Goal: Task Accomplishment & Management: Manage account settings

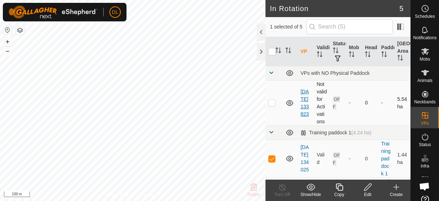
click at [304, 107] on link "[DATE] 133823" at bounding box center [304, 103] width 8 height 28
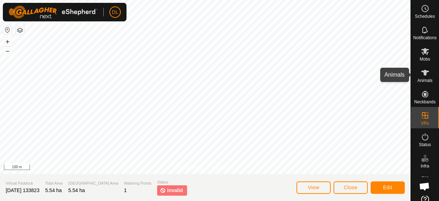
click at [420, 78] on span "Animals" at bounding box center [424, 80] width 15 height 4
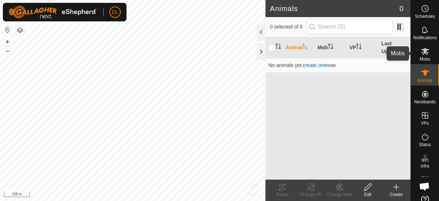
click at [424, 54] on icon at bounding box center [425, 51] width 8 height 7
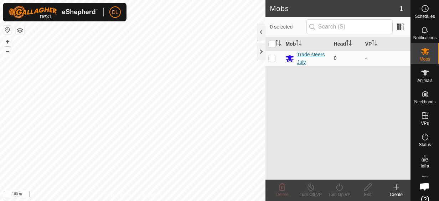
click at [306, 56] on div "Trade steers July" at bounding box center [312, 58] width 31 height 15
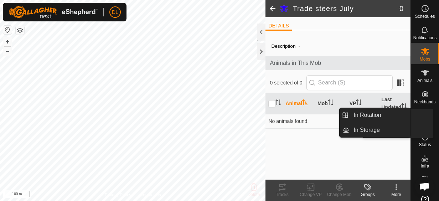
click at [422, 115] on icon at bounding box center [425, 115] width 6 height 6
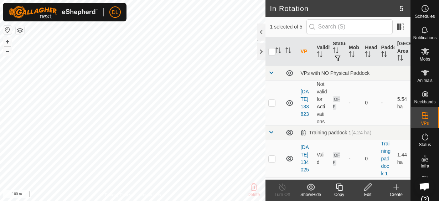
checkbox input "false"
checkbox input "true"
checkbox input "false"
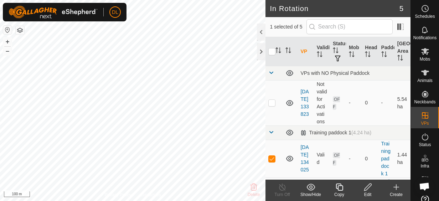
checkbox input "true"
click at [367, 189] on icon at bounding box center [367, 186] width 7 height 7
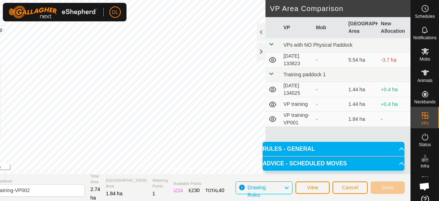
click at [19, 129] on div "Privacy Policy Contact Us Status: OFF Type: Inclusion Zone + – ⇧ i 50 m DRAW IZ…" at bounding box center [194, 100] width 431 height 201
click at [294, 89] on td "[DATE] 134025" at bounding box center [296, 89] width 32 height 15
click at [268, 90] on icon at bounding box center [272, 89] width 9 height 9
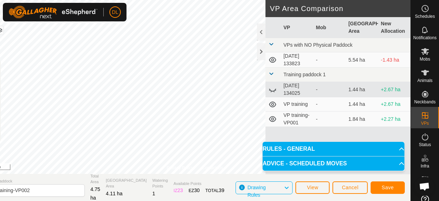
click at [268, 90] on icon at bounding box center [272, 89] width 9 height 9
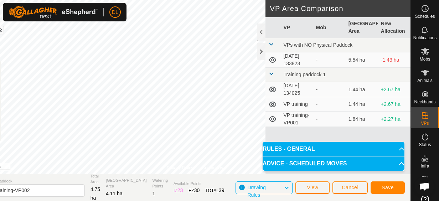
click at [268, 87] on td at bounding box center [272, 89] width 15 height 15
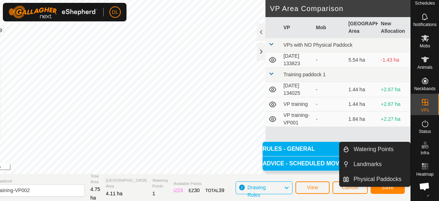
scroll to position [19, 0]
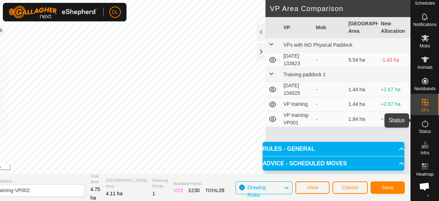
click at [424, 120] on icon at bounding box center [425, 123] width 6 height 7
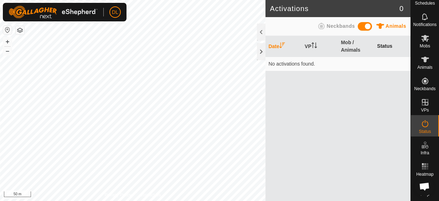
click at [386, 46] on th "Status" at bounding box center [392, 46] width 36 height 21
click at [385, 46] on th "Status" at bounding box center [392, 46] width 36 height 21
click at [345, 24] on span "Neckbands" at bounding box center [341, 26] width 28 height 6
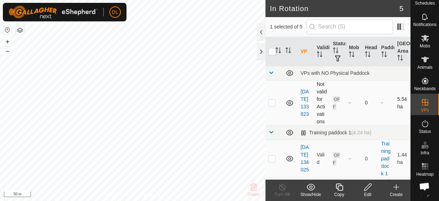
click at [272, 105] on p-checkbox at bounding box center [271, 103] width 7 height 6
click at [275, 103] on p-checkbox at bounding box center [271, 103] width 7 height 6
checkbox input "false"
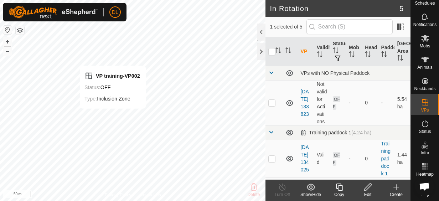
checkbox input "true"
checkbox input "false"
click at [303, 97] on link "[DATE] 133823" at bounding box center [304, 103] width 8 height 28
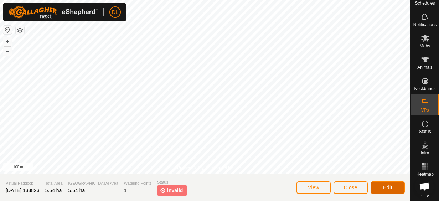
click at [383, 188] on span "Edit" at bounding box center [387, 187] width 9 height 6
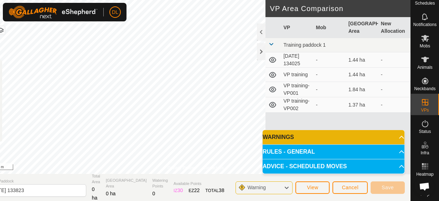
click at [295, 59] on td "[DATE] 134025" at bounding box center [296, 59] width 32 height 15
drag, startPoint x: 295, startPoint y: 59, endPoint x: 269, endPoint y: 59, distance: 25.6
click at [269, 59] on icon at bounding box center [272, 60] width 9 height 9
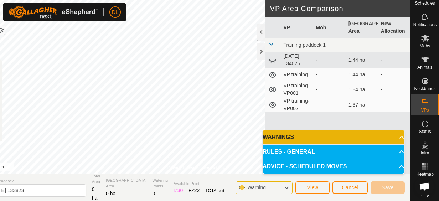
click at [273, 73] on icon at bounding box center [272, 75] width 7 height 6
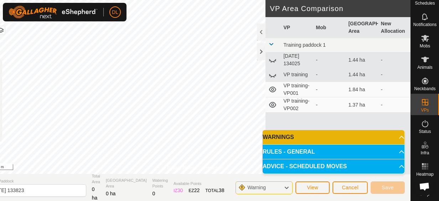
click at [272, 61] on icon at bounding box center [272, 60] width 9 height 9
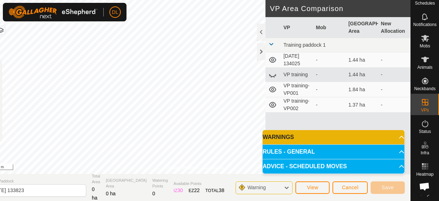
click at [272, 43] on span at bounding box center [271, 44] width 6 height 6
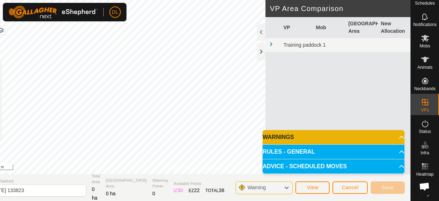
click at [272, 43] on span at bounding box center [271, 44] width 6 height 6
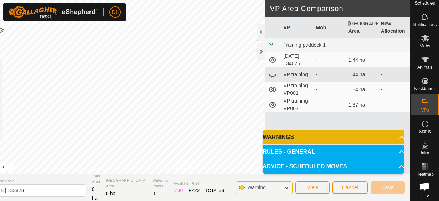
click at [271, 59] on icon at bounding box center [272, 60] width 7 height 6
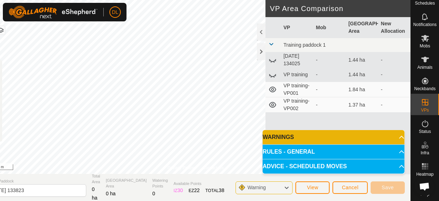
click at [271, 59] on icon at bounding box center [272, 60] width 9 height 9
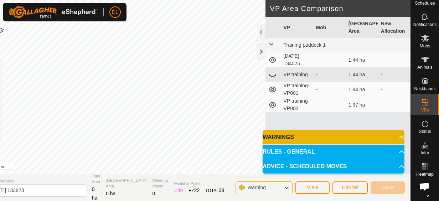
click at [308, 64] on td "[DATE] 134025" at bounding box center [296, 59] width 32 height 15
click at [306, 54] on td "[DATE] 134025" at bounding box center [296, 59] width 32 height 15
click at [275, 103] on icon at bounding box center [272, 104] width 9 height 9
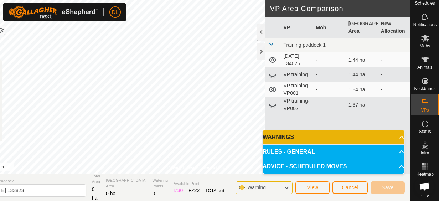
click at [275, 103] on icon at bounding box center [272, 104] width 9 height 9
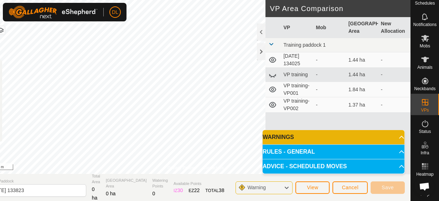
click at [275, 103] on icon at bounding box center [272, 104] width 9 height 9
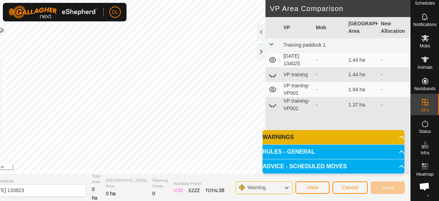
click at [275, 103] on icon at bounding box center [272, 104] width 9 height 9
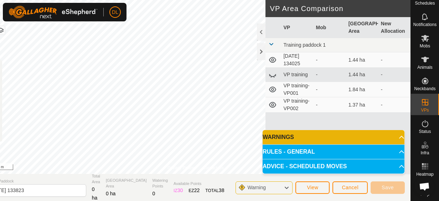
click at [273, 91] on icon at bounding box center [272, 90] width 7 height 6
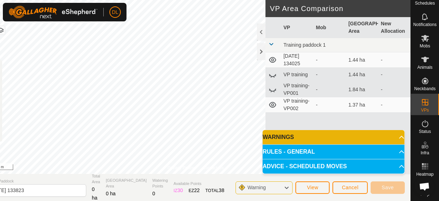
click at [272, 91] on icon at bounding box center [272, 89] width 9 height 9
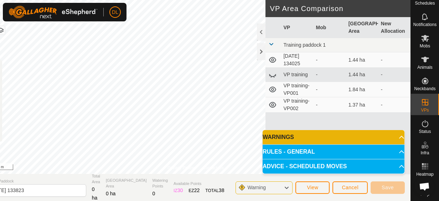
click at [273, 74] on icon at bounding box center [272, 75] width 9 height 9
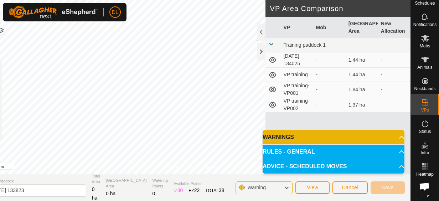
click at [294, 63] on td "[DATE] 134025" at bounding box center [296, 59] width 32 height 15
click at [272, 58] on icon at bounding box center [272, 60] width 9 height 9
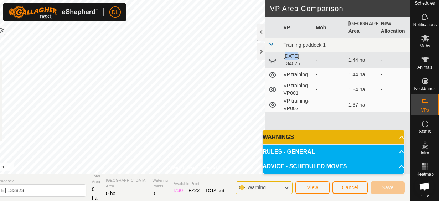
click at [272, 58] on icon at bounding box center [272, 60] width 9 height 9
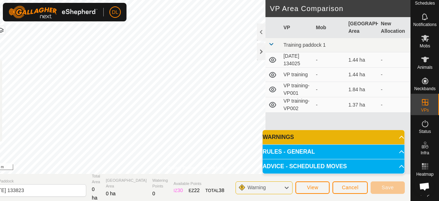
drag, startPoint x: 272, startPoint y: 58, endPoint x: 347, endPoint y: 63, distance: 74.9
click at [347, 63] on td "1.44 ha" at bounding box center [361, 59] width 32 height 15
click at [313, 186] on span "View" at bounding box center [312, 187] width 11 height 6
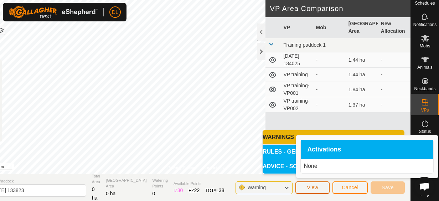
click at [313, 187] on span "View" at bounding box center [312, 187] width 11 height 6
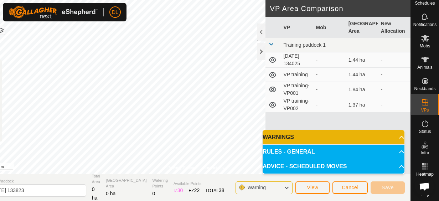
click at [278, 189] on div "Warning" at bounding box center [263, 187] width 57 height 13
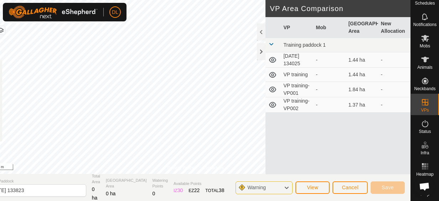
click at [289, 184] on icon at bounding box center [286, 187] width 6 height 9
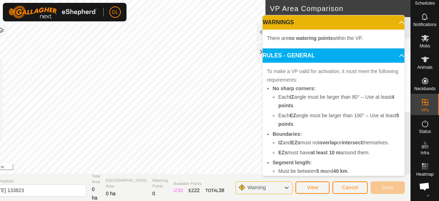
click at [287, 189] on icon at bounding box center [286, 187] width 6 height 9
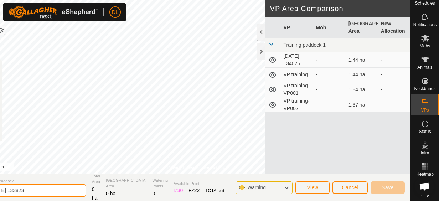
click at [30, 192] on input "[DATE] 133823" at bounding box center [36, 190] width 100 height 12
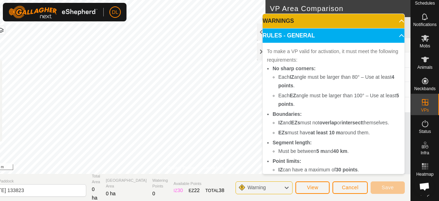
click at [392, 20] on p-accordion-header "WARNINGS" at bounding box center [333, 21] width 142 height 14
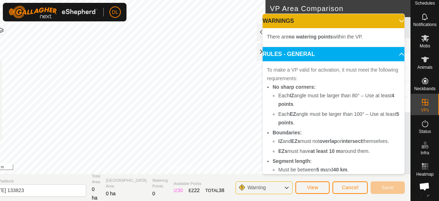
click at [392, 19] on p-accordion-header "WARNINGS" at bounding box center [333, 21] width 142 height 14
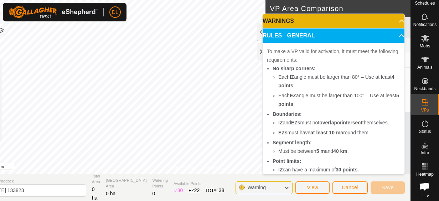
click at [395, 34] on p-accordion-header "RULES - GENERAL" at bounding box center [333, 35] width 142 height 14
click at [392, 34] on p-accordion-header "RULES - GENERAL" at bounding box center [333, 35] width 142 height 14
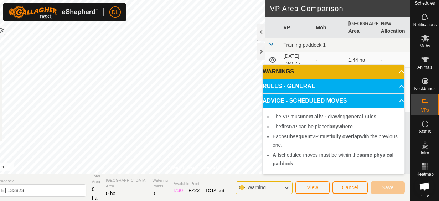
click at [398, 101] on p-accordion-header "ADVICE - SCHEDULED MOVES" at bounding box center [333, 101] width 142 height 14
click at [397, 101] on p-accordion-header "ADVICE - SCHEDULED MOVES" at bounding box center [333, 101] width 142 height 14
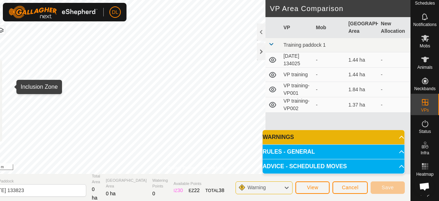
click at [313, 189] on span "View" at bounding box center [312, 187] width 11 height 6
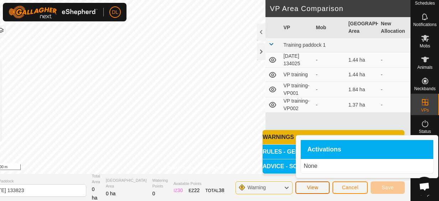
click at [311, 188] on span "View" at bounding box center [312, 187] width 11 height 6
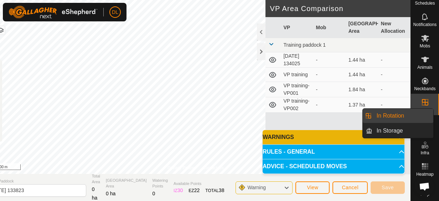
click at [422, 98] on icon at bounding box center [425, 102] width 9 height 9
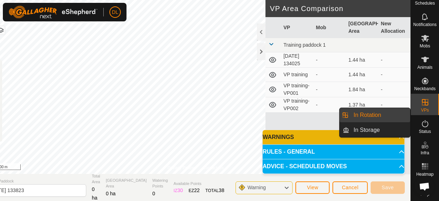
click at [375, 118] on link "In Rotation" at bounding box center [379, 115] width 61 height 14
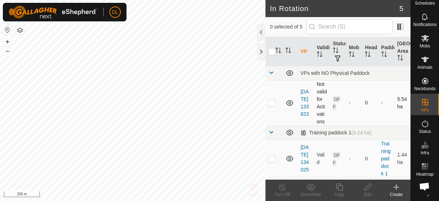
click at [272, 105] on p-checkbox at bounding box center [271, 103] width 7 height 6
checkbox input "true"
click at [366, 188] on icon at bounding box center [367, 187] width 9 height 9
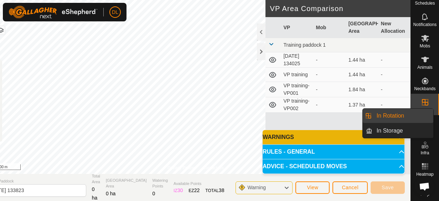
click at [422, 98] on icon at bounding box center [425, 102] width 9 height 9
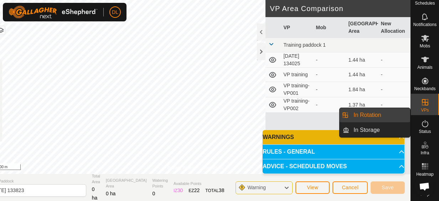
click at [381, 115] on link "In Rotation" at bounding box center [379, 115] width 61 height 14
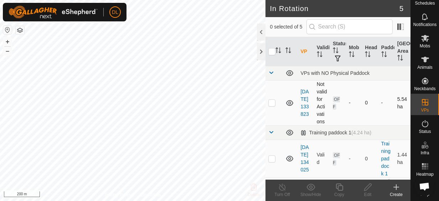
click at [268, 105] on p-checkbox at bounding box center [271, 103] width 7 height 6
checkbox input "true"
click at [271, 135] on span at bounding box center [271, 132] width 6 height 6
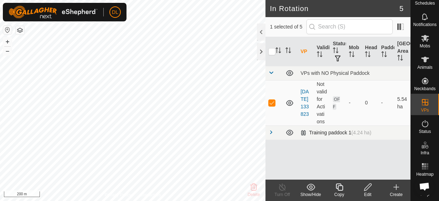
click at [271, 130] on span at bounding box center [271, 132] width 6 height 6
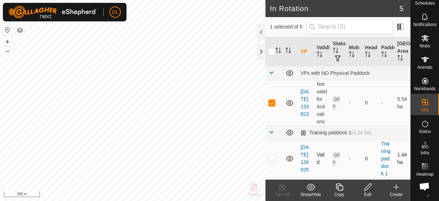
click at [271, 161] on p-checkbox at bounding box center [271, 159] width 7 height 6
checkbox input "true"
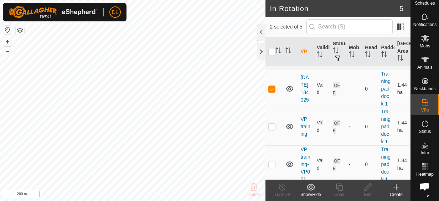
scroll to position [71, 0]
click at [269, 128] on p-checkbox at bounding box center [271, 125] width 7 height 6
checkbox input "true"
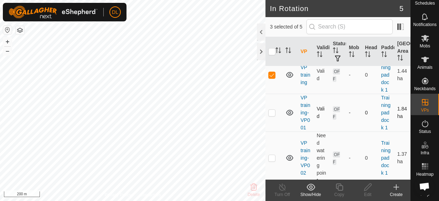
scroll to position [142, 0]
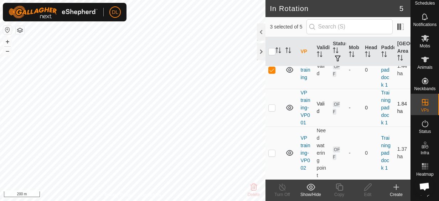
click at [272, 110] on p-checkbox at bounding box center [271, 108] width 7 height 6
checkbox input "true"
click at [272, 153] on p-checkbox at bounding box center [271, 153] width 7 height 6
checkbox input "true"
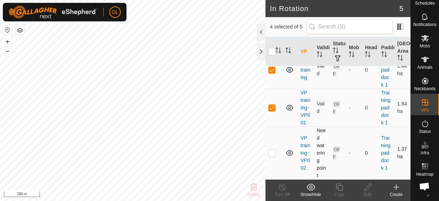
checkbox input "true"
click at [274, 105] on p-checkbox at bounding box center [271, 108] width 7 height 6
checkbox input "false"
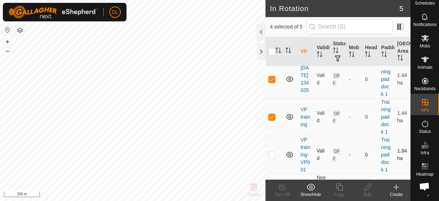
scroll to position [76, 0]
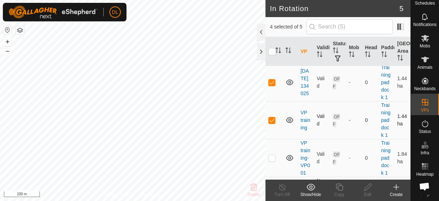
click at [273, 123] on p-checkbox at bounding box center [271, 120] width 7 height 6
checkbox input "false"
click at [273, 85] on p-checkbox at bounding box center [271, 82] width 7 height 6
checkbox input "false"
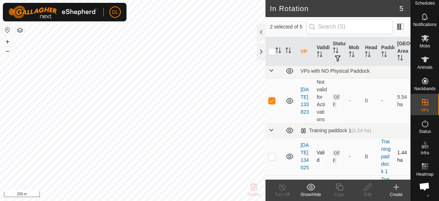
scroll to position [0, 0]
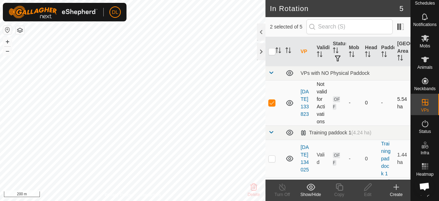
click at [271, 105] on p-checkbox at bounding box center [271, 103] width 7 height 6
checkbox input "true"
checkbox input "false"
click at [367, 191] on div "Edit" at bounding box center [367, 194] width 28 height 6
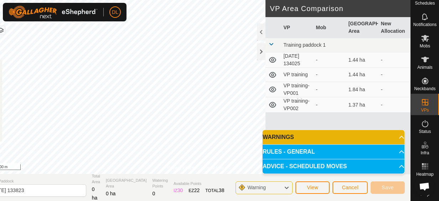
click at [299, 101] on td "VP training-VP002" at bounding box center [296, 104] width 32 height 15
click at [272, 103] on icon at bounding box center [272, 104] width 9 height 9
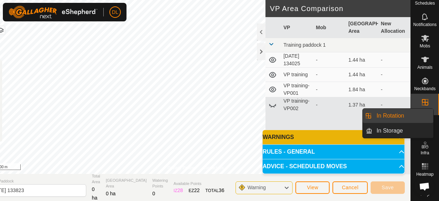
click at [424, 101] on es-virtualpaddocks-svg-icon at bounding box center [424, 101] width 13 height 11
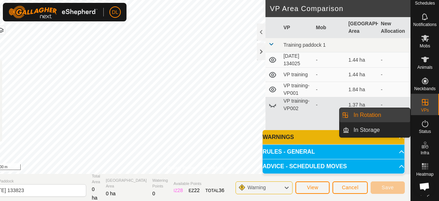
click at [408, 115] on link "In Rotation" at bounding box center [379, 115] width 61 height 14
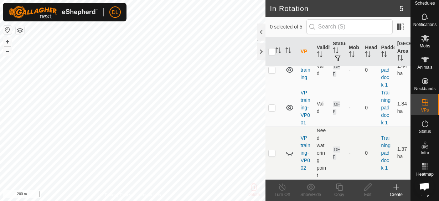
scroll to position [147, 0]
click at [272, 105] on p-checkbox at bounding box center [271, 108] width 7 height 6
checkbox input "true"
click at [367, 188] on icon at bounding box center [367, 187] width 9 height 9
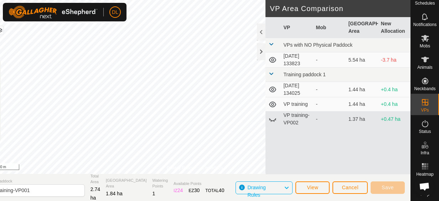
click at [275, 104] on icon at bounding box center [272, 104] width 9 height 9
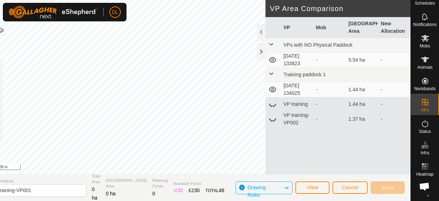
click at [273, 104] on icon at bounding box center [272, 104] width 9 height 9
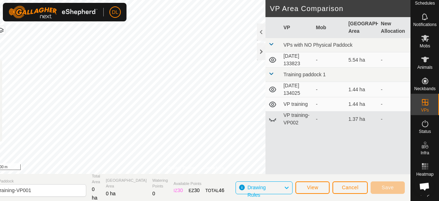
click at [272, 104] on icon at bounding box center [272, 104] width 9 height 9
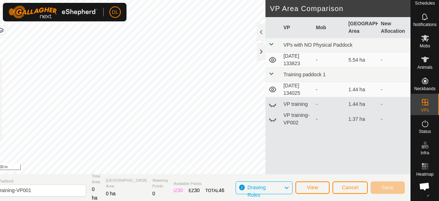
click at [272, 104] on icon at bounding box center [272, 104] width 9 height 9
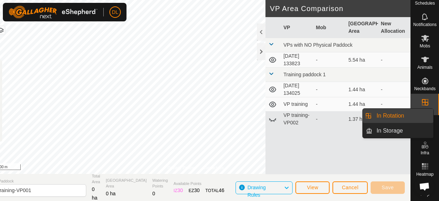
click at [421, 98] on icon at bounding box center [425, 102] width 9 height 9
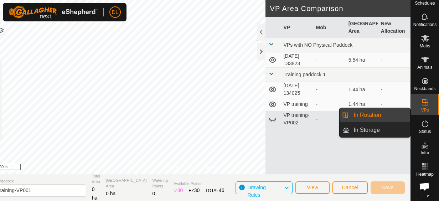
drag, startPoint x: 407, startPoint y: 112, endPoint x: 405, endPoint y: 115, distance: 3.8
click at [405, 115] on link "In Rotation" at bounding box center [379, 115] width 61 height 14
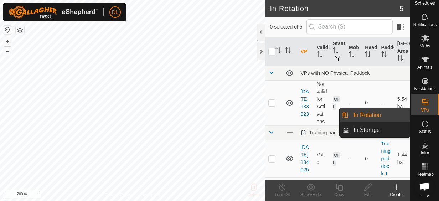
click at [360, 115] on link "In Rotation" at bounding box center [379, 115] width 61 height 14
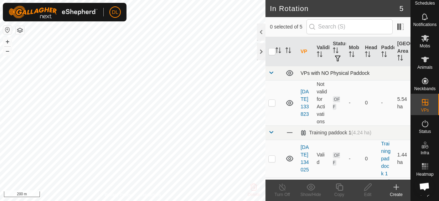
click at [270, 72] on span at bounding box center [271, 73] width 6 height 6
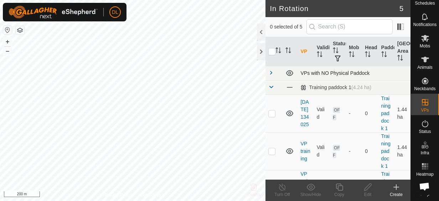
click at [270, 72] on span at bounding box center [271, 73] width 6 height 6
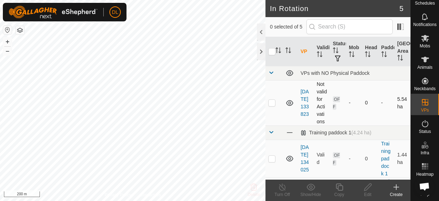
click at [272, 105] on p-checkbox at bounding box center [271, 103] width 7 height 6
checkbox input "true"
click at [366, 187] on icon at bounding box center [367, 187] width 9 height 9
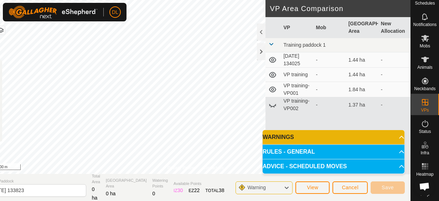
click at [273, 105] on icon at bounding box center [272, 104] width 9 height 9
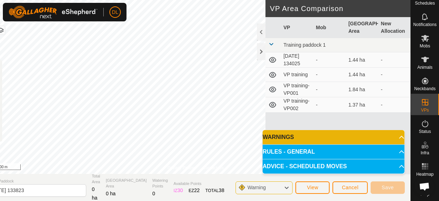
click at [292, 104] on td "VP training-VP002" at bounding box center [296, 104] width 32 height 15
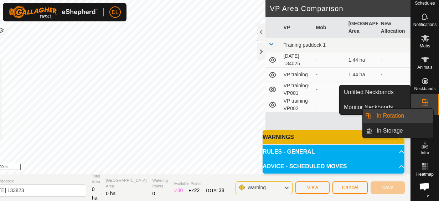
click at [424, 99] on icon at bounding box center [425, 102] width 6 height 6
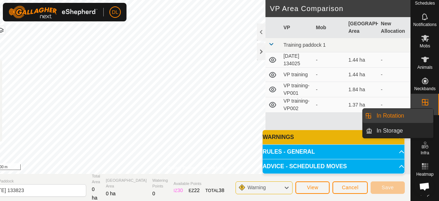
click at [424, 99] on icon at bounding box center [425, 102] width 6 height 6
click at [421, 98] on icon at bounding box center [425, 102] width 9 height 9
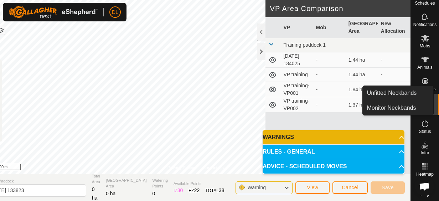
click at [421, 79] on icon at bounding box center [425, 81] width 9 height 9
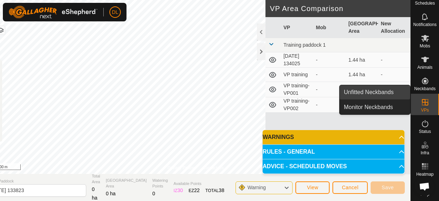
click at [387, 91] on link "Unfitted Neckbands" at bounding box center [374, 92] width 71 height 14
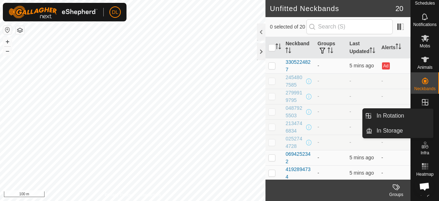
click at [424, 98] on icon at bounding box center [425, 102] width 9 height 9
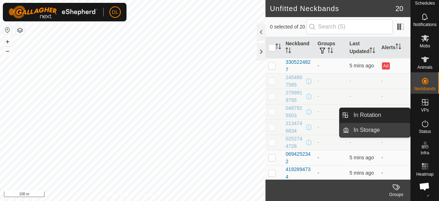
click at [365, 127] on link "In Storage" at bounding box center [379, 130] width 61 height 14
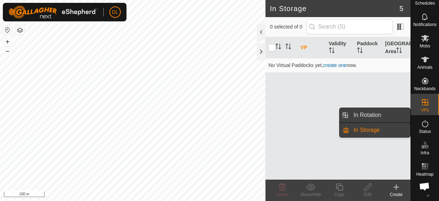
click at [362, 116] on link "In Rotation" at bounding box center [379, 115] width 61 height 14
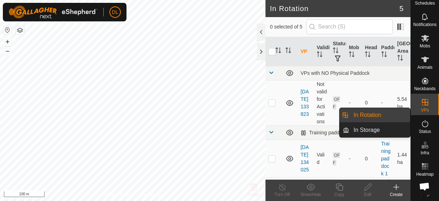
drag, startPoint x: 385, startPoint y: 110, endPoint x: 358, endPoint y: 115, distance: 27.5
click at [358, 115] on link "In Rotation" at bounding box center [379, 115] width 61 height 14
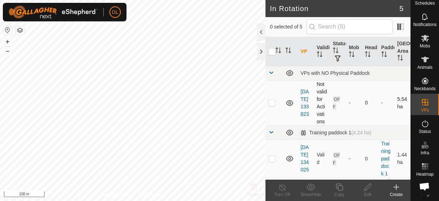
checkbox input "true"
click at [365, 188] on icon at bounding box center [367, 186] width 7 height 7
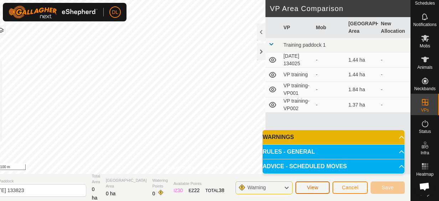
click at [319, 187] on button "View" at bounding box center [312, 187] width 34 height 12
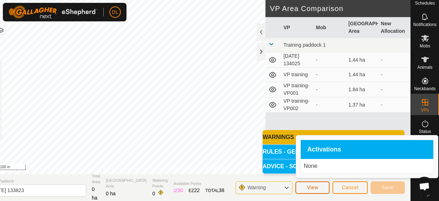
click at [319, 187] on button "View" at bounding box center [312, 187] width 34 height 12
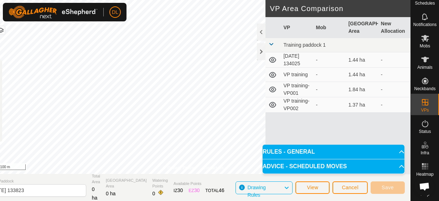
click at [291, 107] on td "VP training-VP002" at bounding box center [296, 104] width 32 height 15
click at [270, 105] on icon at bounding box center [272, 104] width 9 height 9
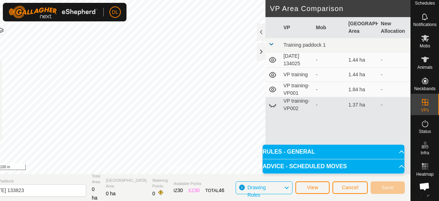
click at [271, 105] on icon at bounding box center [272, 104] width 9 height 9
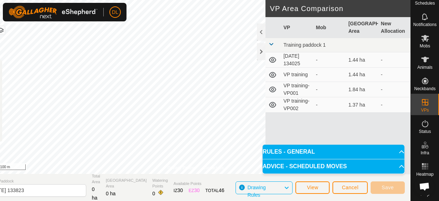
click at [270, 89] on icon at bounding box center [272, 90] width 7 height 6
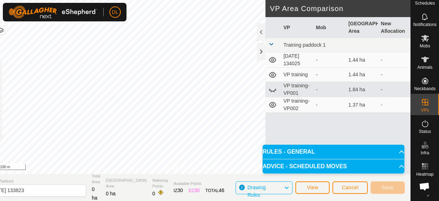
click at [270, 89] on icon at bounding box center [272, 90] width 7 height 3
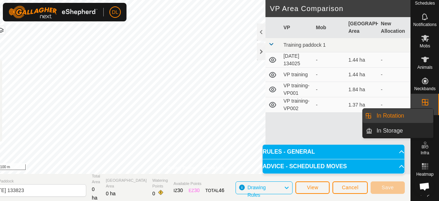
click at [424, 98] on icon at bounding box center [425, 102] width 9 height 9
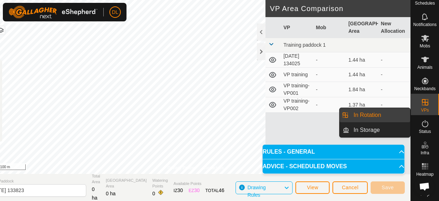
click at [372, 117] on link "In Rotation" at bounding box center [379, 115] width 61 height 14
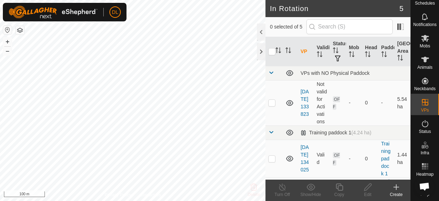
checkbox input "true"
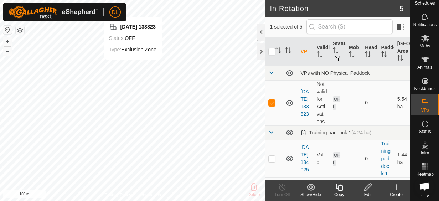
drag, startPoint x: 266, startPoint y: 186, endPoint x: 369, endPoint y: 189, distance: 103.7
click at [369, 189] on icon at bounding box center [367, 187] width 9 height 9
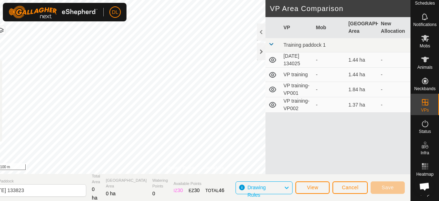
click at [291, 103] on td "VP training-VP002" at bounding box center [296, 104] width 32 height 15
click at [360, 104] on td "1.37 ha" at bounding box center [361, 104] width 32 height 15
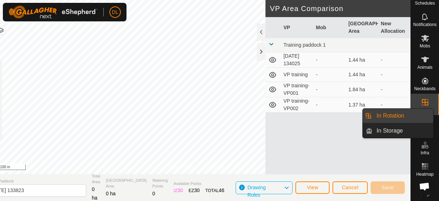
click at [425, 98] on icon at bounding box center [425, 102] width 9 height 9
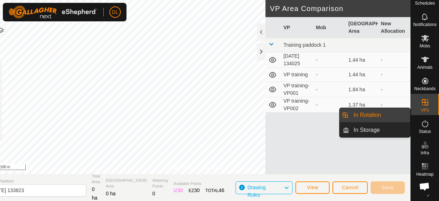
click at [383, 116] on link "In Rotation" at bounding box center [379, 115] width 61 height 14
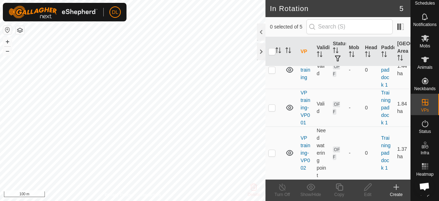
scroll to position [147, 0]
click at [273, 155] on p-checkbox at bounding box center [271, 153] width 7 height 6
checkbox input "true"
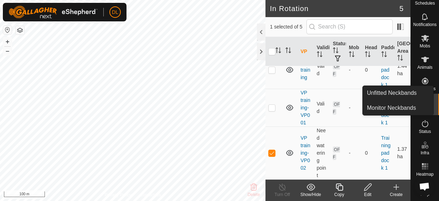
click at [423, 79] on icon at bounding box center [425, 81] width 9 height 9
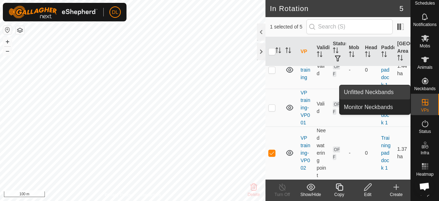
click at [384, 93] on link "Unfitted Neckbands" at bounding box center [374, 92] width 71 height 14
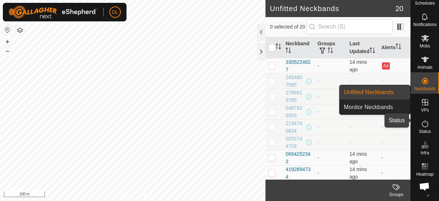
click at [427, 119] on es-activation-svg-icon at bounding box center [424, 123] width 13 height 11
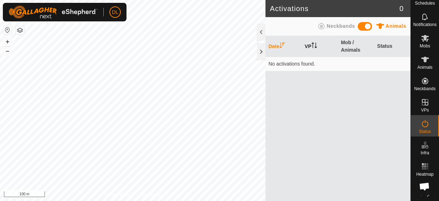
click at [315, 44] on icon "Activate to sort" at bounding box center [314, 45] width 6 height 6
click at [315, 47] on icon "Activate to sort" at bounding box center [314, 45] width 6 height 6
click at [312, 46] on icon "Activate to sort" at bounding box center [314, 45] width 6 height 6
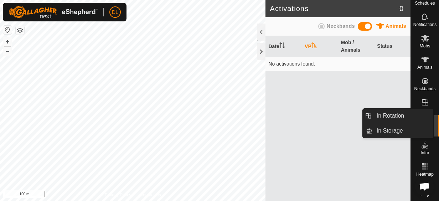
click at [421, 100] on icon at bounding box center [425, 102] width 9 height 9
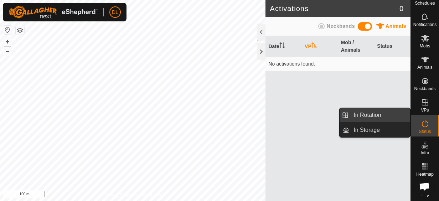
click at [370, 113] on link "In Rotation" at bounding box center [379, 115] width 61 height 14
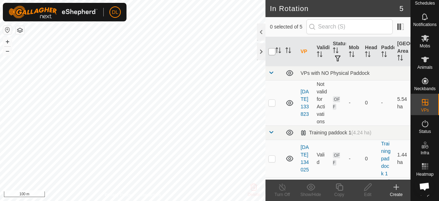
click at [274, 49] on input "checkbox" at bounding box center [271, 51] width 7 height 7
checkbox input "true"
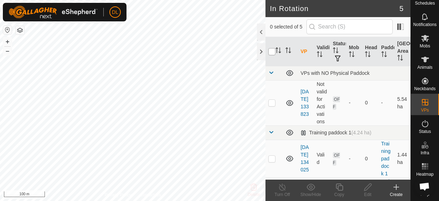
checkbox input "true"
click at [273, 49] on input "checkbox" at bounding box center [271, 51] width 7 height 7
checkbox input "false"
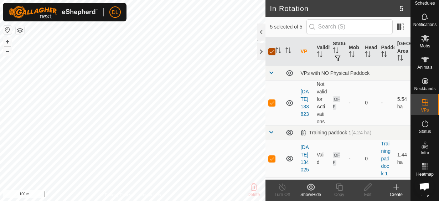
checkbox input "false"
click at [274, 48] on input "checkbox" at bounding box center [271, 51] width 7 height 7
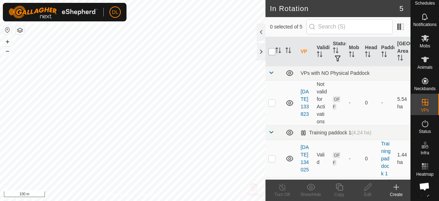
checkbox input "true"
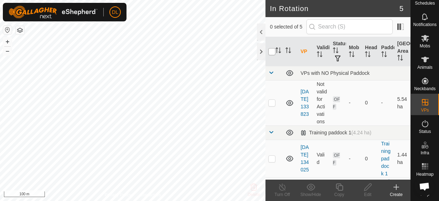
checkbox input "true"
click at [271, 47] on th at bounding box center [273, 51] width 17 height 29
click at [272, 50] on input "checkbox" at bounding box center [271, 51] width 7 height 7
checkbox input "false"
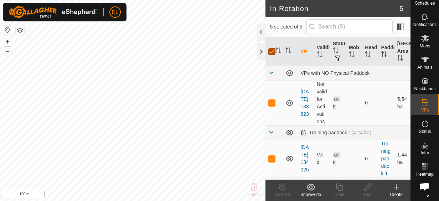
checkbox input "false"
checkbox input "true"
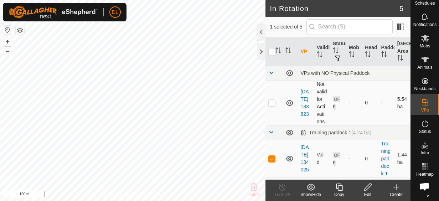
click at [305, 94] on td "[DATE] 133823" at bounding box center [305, 102] width 16 height 45
click at [304, 113] on td "[DATE] 133823" at bounding box center [305, 102] width 16 height 45
click at [364, 188] on icon at bounding box center [367, 187] width 9 height 9
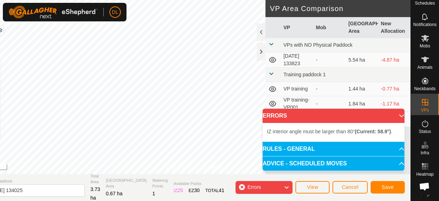
click at [0, 90] on html "DL Schedules Notifications Mobs Animals Neckbands VPs Status Infra Heatmap Help…" at bounding box center [219, 100] width 439 height 201
click at [0, 77] on html "DL Schedules Notifications Mobs Animals Neckbands VPs Status Infra Heatmap Help…" at bounding box center [219, 100] width 439 height 201
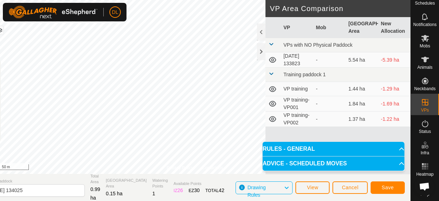
click at [270, 73] on span at bounding box center [271, 74] width 6 height 6
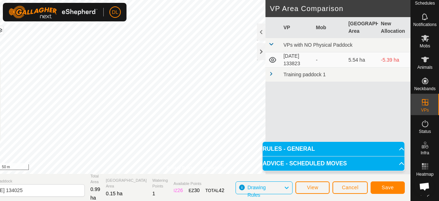
click at [270, 73] on span at bounding box center [271, 74] width 6 height 6
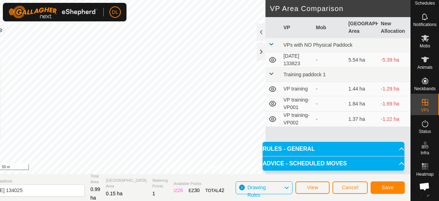
click at [271, 88] on icon at bounding box center [272, 89] width 9 height 9
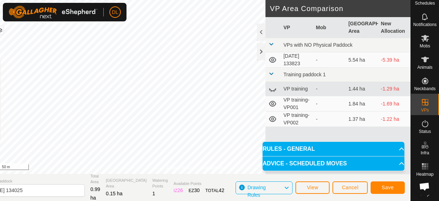
click at [271, 88] on icon at bounding box center [272, 89] width 9 height 9
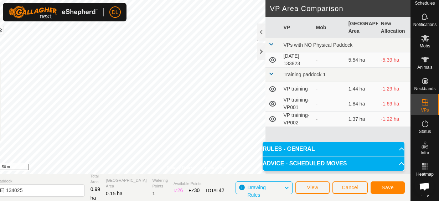
click at [271, 87] on icon at bounding box center [272, 89] width 9 height 9
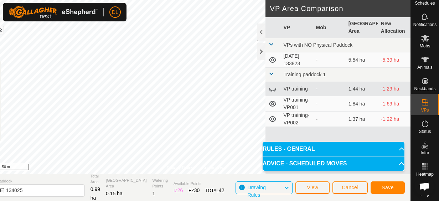
click at [272, 88] on icon at bounding box center [272, 89] width 9 height 9
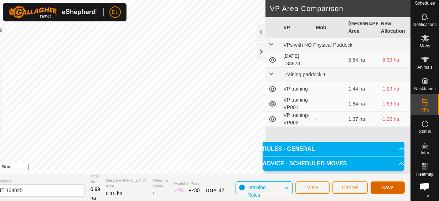
click at [393, 188] on button "Save" at bounding box center [387, 187] width 34 height 12
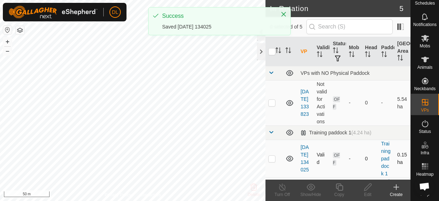
click at [198, 131] on div "DL Schedules Notifications Mobs Animals Neckbands VPs Status Infra Heatmap Help…" at bounding box center [219, 100] width 439 height 201
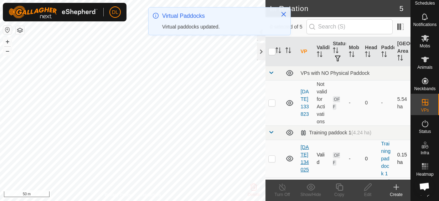
click at [304, 156] on link "[DATE] 134025" at bounding box center [304, 158] width 8 height 28
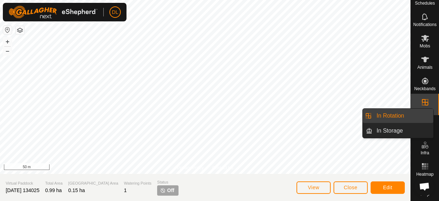
click at [424, 99] on icon at bounding box center [425, 102] width 6 height 6
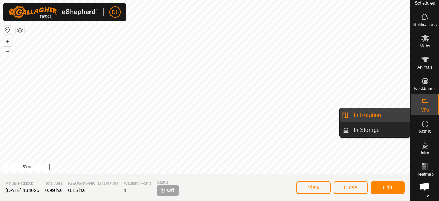
click at [365, 115] on link "In Rotation" at bounding box center [379, 115] width 61 height 14
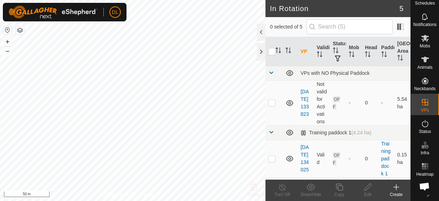
click at [302, 155] on link "[DATE] 134025" at bounding box center [304, 158] width 8 height 28
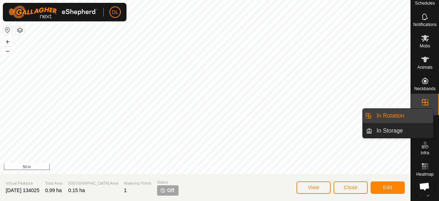
click at [421, 98] on icon at bounding box center [425, 102] width 9 height 9
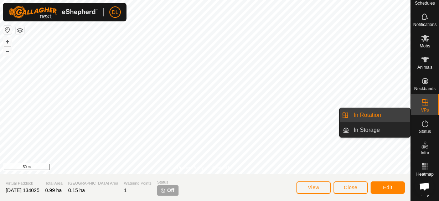
click at [362, 114] on link "In Rotation" at bounding box center [379, 115] width 61 height 14
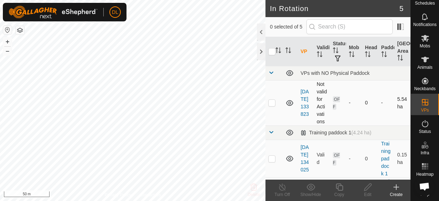
click at [303, 113] on td "[DATE] 133823" at bounding box center [305, 102] width 16 height 45
click at [305, 163] on link "[DATE] 134025" at bounding box center [304, 158] width 8 height 28
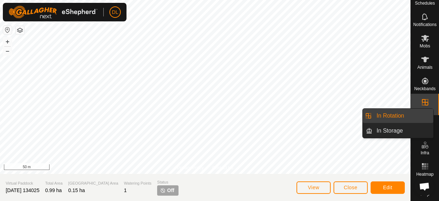
click at [423, 101] on es-virtualpaddocks-svg-icon at bounding box center [424, 101] width 13 height 11
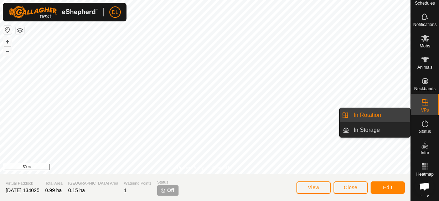
click at [375, 114] on link "In Rotation" at bounding box center [379, 115] width 61 height 14
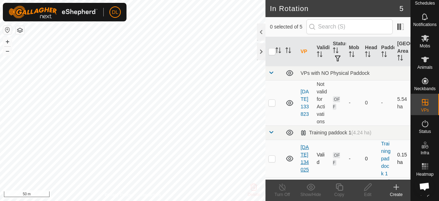
click at [304, 168] on link "[DATE] 134025" at bounding box center [304, 158] width 8 height 28
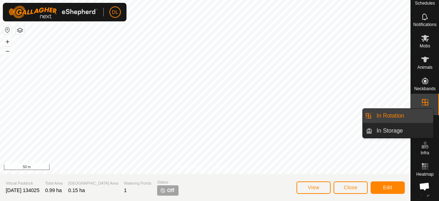
click at [426, 98] on icon at bounding box center [425, 102] width 9 height 9
click at [422, 99] on icon at bounding box center [425, 102] width 6 height 6
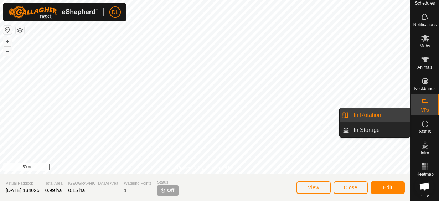
drag, startPoint x: 400, startPoint y: 117, endPoint x: 393, endPoint y: 119, distance: 7.3
click at [400, 117] on link "In Rotation" at bounding box center [379, 115] width 61 height 14
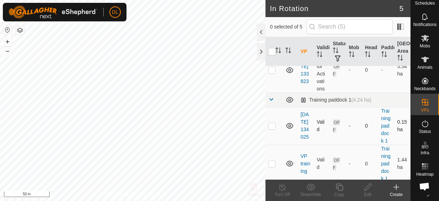
scroll to position [36, 0]
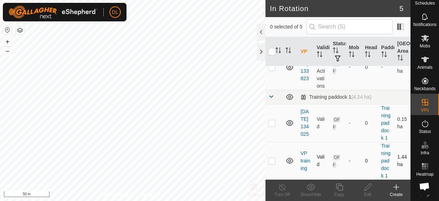
click at [303, 171] on td "VP training" at bounding box center [305, 161] width 16 height 38
click at [305, 137] on link "[DATE] 134025" at bounding box center [304, 123] width 8 height 28
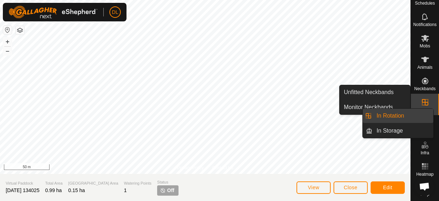
click at [421, 98] on icon at bounding box center [425, 102] width 9 height 9
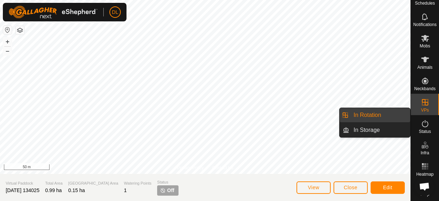
click at [374, 115] on link "In Rotation" at bounding box center [379, 115] width 61 height 14
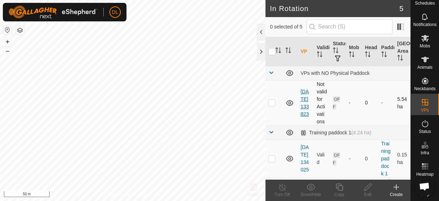
click at [307, 101] on link "[DATE] 133823" at bounding box center [304, 103] width 8 height 28
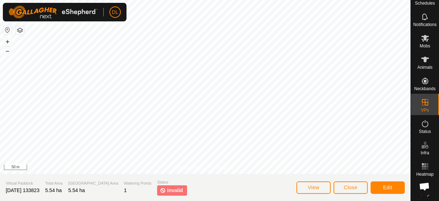
click at [157, 194] on p-tag "invalid" at bounding box center [172, 190] width 30 height 10
click at [167, 189] on span "invalid" at bounding box center [175, 190] width 16 height 7
click at [393, 189] on button "Edit" at bounding box center [387, 187] width 34 height 12
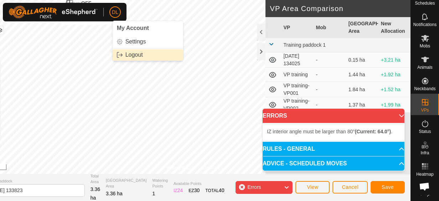
click at [135, 48] on div "DL My Account Settings Logout Schedules Notifications Mobs Animals Neckbands VP…" at bounding box center [219, 100] width 439 height 201
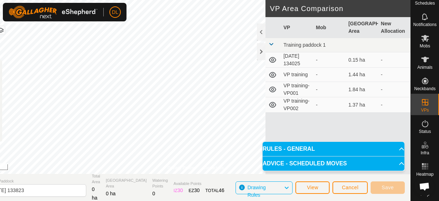
click at [272, 61] on icon at bounding box center [272, 60] width 7 height 6
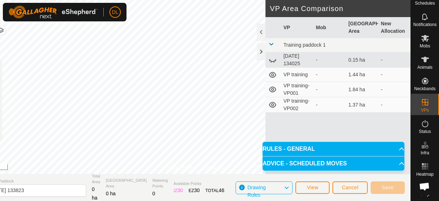
click at [272, 61] on icon at bounding box center [272, 60] width 9 height 9
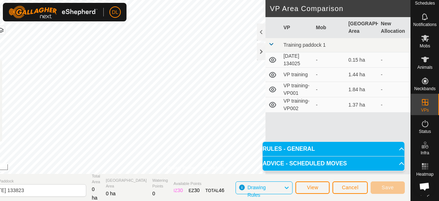
click at [273, 73] on icon at bounding box center [272, 75] width 7 height 6
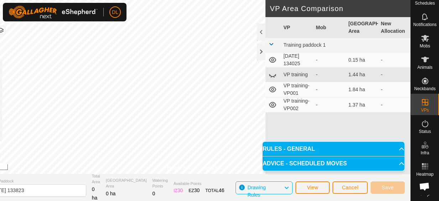
click at [273, 73] on icon at bounding box center [272, 75] width 9 height 9
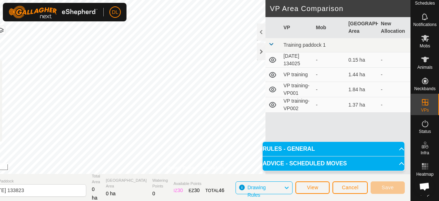
click at [275, 75] on icon at bounding box center [272, 75] width 9 height 9
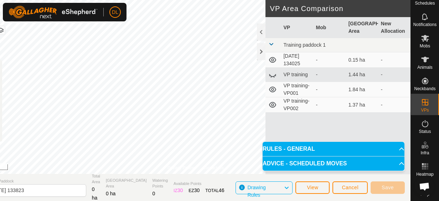
click at [275, 75] on icon at bounding box center [272, 75] width 9 height 9
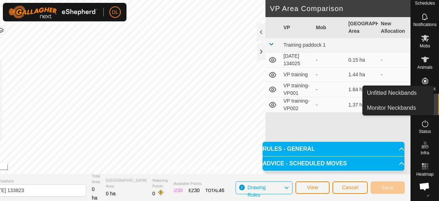
click at [422, 78] on icon at bounding box center [425, 81] width 6 height 6
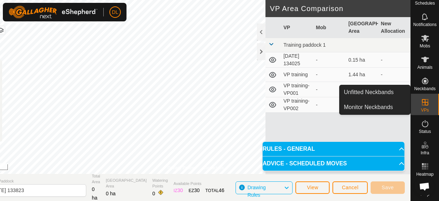
click at [410, 90] on div "Schedules Notifications Mobs Animals Neckbands VPs Status Infra Heatmap Help" at bounding box center [424, 100] width 28 height 201
click at [387, 92] on link "Unfitted Neckbands" at bounding box center [374, 92] width 71 height 14
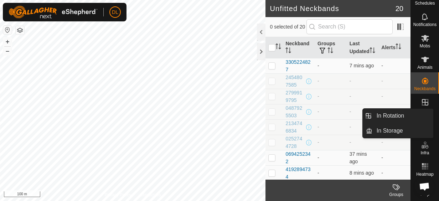
click at [425, 99] on icon at bounding box center [425, 102] width 9 height 9
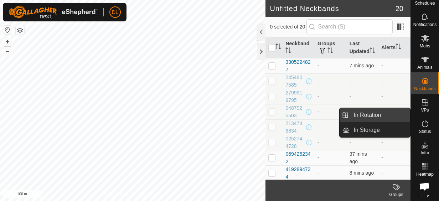
click at [404, 114] on link "In Rotation" at bounding box center [379, 115] width 61 height 14
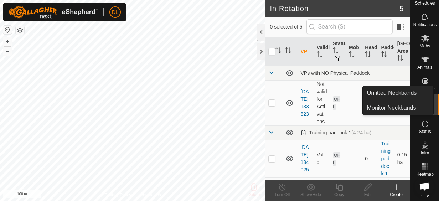
click at [422, 78] on icon at bounding box center [425, 81] width 6 height 6
click at [421, 77] on icon at bounding box center [425, 81] width 9 height 9
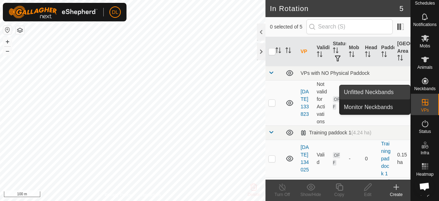
click at [388, 92] on link "Unfitted Neckbands" at bounding box center [374, 92] width 71 height 14
